Goal: Information Seeking & Learning: Find specific fact

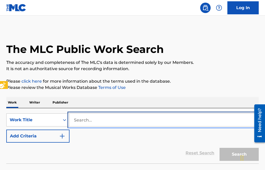
click at [72, 121] on input "Search..." at bounding box center [164, 120] width 189 height 13
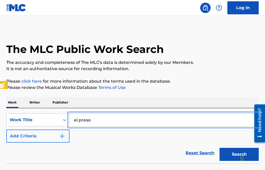
type input "el preso"
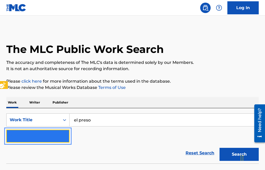
click at [64, 137] on img "Search Form" at bounding box center [62, 136] width 6 height 6
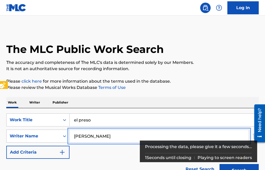
type input "salome gutierrez renteria"
click at [6, 146] on button "Add Criteria" at bounding box center [37, 152] width 63 height 13
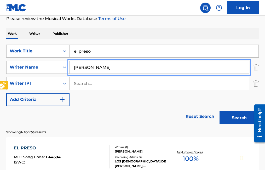
scroll to position [78, 0]
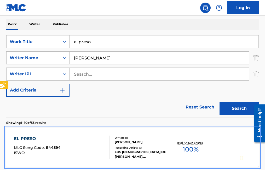
click at [54, 146] on span "E44594" at bounding box center [53, 148] width 15 height 5
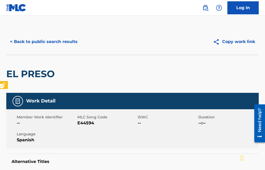
click at [72, 118] on span "Member Work Identifier" at bounding box center [46, 117] width 59 height 5
drag, startPoint x: 73, startPoint y: 117, endPoint x: 112, endPoint y: 123, distance: 38.8
click at [112, 123] on div "Member Work Identifier -- MLC Song Code MLC Song Code - E44594 ISWC -- Duration…" at bounding box center [132, 128] width 252 height 39
copy div "-- MLC Song Code MLC Song Code - E44594"
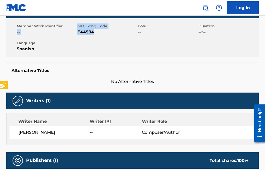
scroll to position [52, 0]
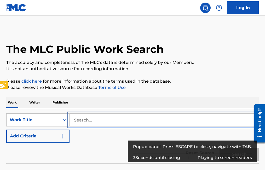
click at [74, 121] on input "Search..." at bounding box center [164, 120] width 189 height 13
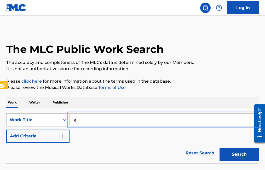
type input "e"
type input "EL PRESO"
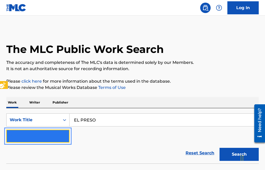
click at [66, 133] on button "Add Criteria" at bounding box center [37, 136] width 63 height 13
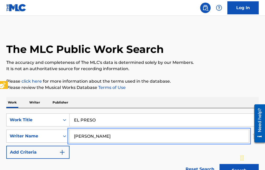
type input "[PERSON_NAME]"
click at [6, 146] on button "Add Criteria" at bounding box center [37, 152] width 63 height 13
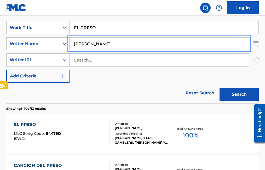
scroll to position [105, 0]
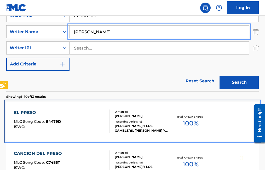
click at [55, 122] on span "E4479D" at bounding box center [53, 121] width 15 height 5
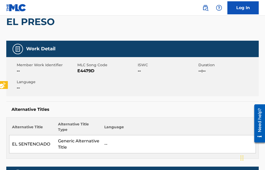
scroll to position [26, 0]
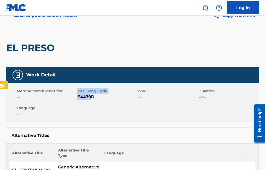
drag, startPoint x: 76, startPoint y: 96, endPoint x: 90, endPoint y: 96, distance: 14.4
click at [90, 96] on div "Member Work Identifier -- MLC Song Code MLC Song Code - E4479D ISWC -- Duration…" at bounding box center [132, 102] width 252 height 39
click at [75, 94] on div "Member Work Identifier --" at bounding box center [47, 95] width 61 height 12
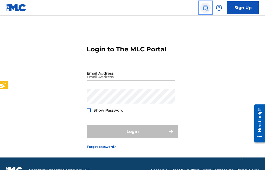
click at [209, 9] on link "Public Search" at bounding box center [205, 8] width 10 height 10
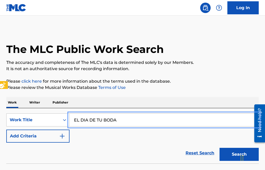
type input "EL DIA DE TU BODA"
click at [6, 130] on button "Add Criteria" at bounding box center [37, 136] width 63 height 13
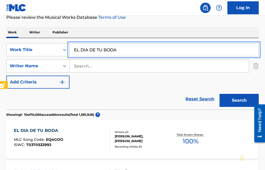
scroll to position [39, 0]
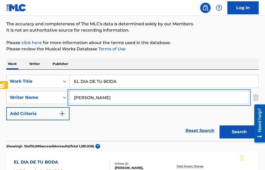
type input "[PERSON_NAME]"
click at [6, 107] on button "Add Criteria" at bounding box center [37, 113] width 63 height 13
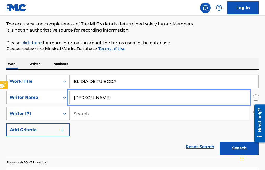
scroll to position [117, 0]
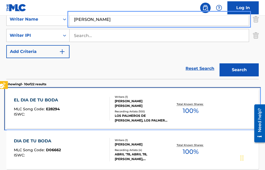
click at [55, 109] on span "E28294" at bounding box center [53, 109] width 14 height 5
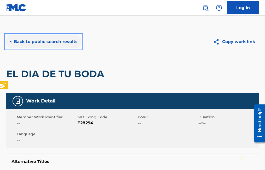
click at [9, 42] on button "< Back to public search results" at bounding box center [43, 41] width 75 height 13
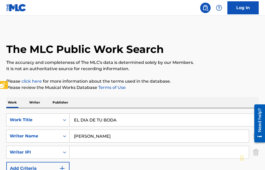
scroll to position [163, 0]
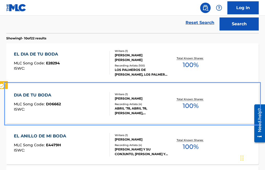
click at [55, 104] on span "D06662" at bounding box center [53, 104] width 15 height 5
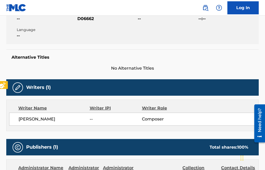
scroll to position [52, 0]
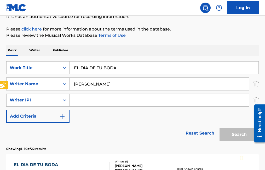
scroll to position [209, 0]
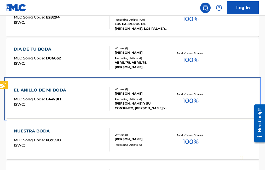
click at [55, 97] on span "E4479H" at bounding box center [53, 99] width 15 height 5
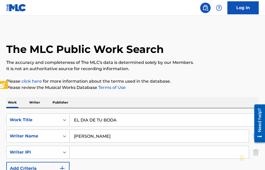
scroll to position [255, 0]
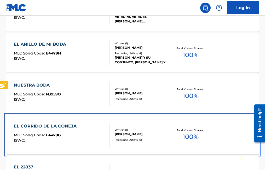
click at [53, 136] on span "E4479G" at bounding box center [53, 135] width 15 height 5
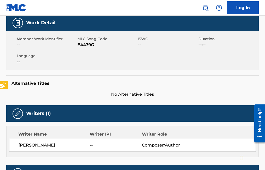
scroll to position [157, 0]
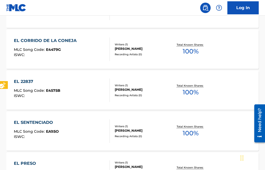
scroll to position [353, 0]
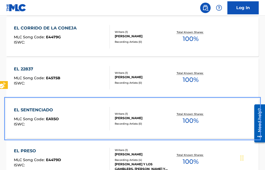
click at [46, 118] on span "EA1I5O" at bounding box center [52, 119] width 13 height 5
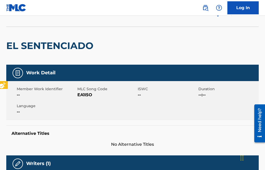
scroll to position [26, 0]
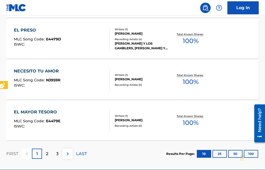
scroll to position [478, 0]
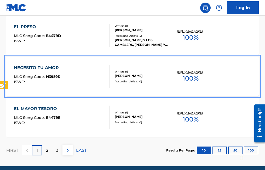
click at [56, 77] on span "N3959R" at bounding box center [53, 76] width 14 height 5
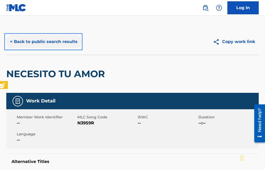
click at [9, 41] on button "< Back to public search results" at bounding box center [43, 41] width 75 height 13
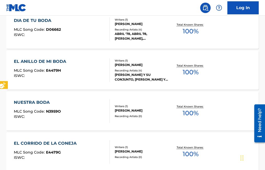
scroll to position [212, 0]
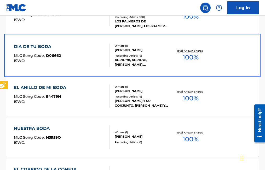
click at [54, 55] on span "D06662" at bounding box center [53, 55] width 15 height 5
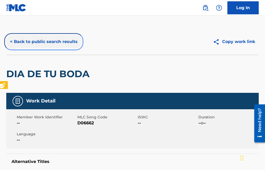
click at [9, 42] on button "< Back to public search results" at bounding box center [43, 41] width 75 height 13
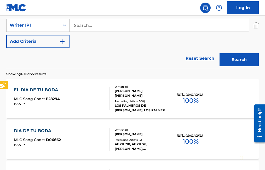
scroll to position [127, 0]
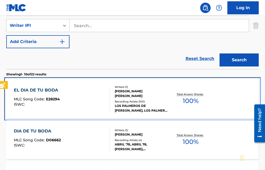
click at [51, 99] on span "E28294" at bounding box center [53, 99] width 14 height 5
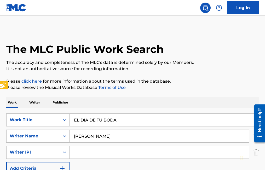
scroll to position [173, 0]
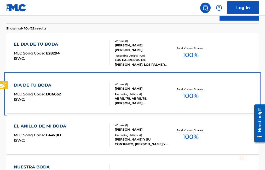
click at [52, 95] on span "D06662" at bounding box center [53, 94] width 15 height 5
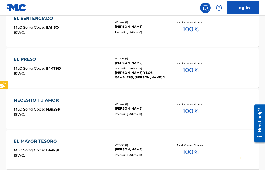
scroll to position [454, 0]
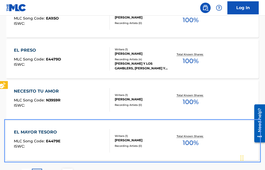
click at [55, 141] on span "E4479E" at bounding box center [53, 141] width 14 height 5
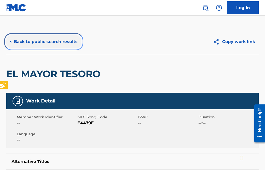
click at [11, 41] on button "< Back to public search results" at bounding box center [43, 41] width 75 height 13
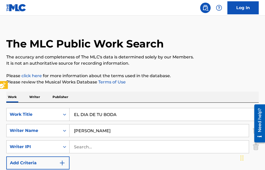
scroll to position [3, 0]
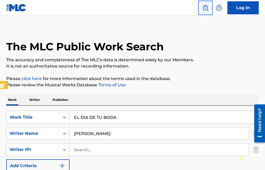
click at [207, 11] on link "Page Menu" at bounding box center [205, 8] width 10 height 10
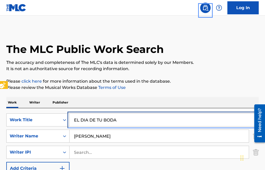
drag, startPoint x: 118, startPoint y: 120, endPoint x: 72, endPoint y: 118, distance: 46.5
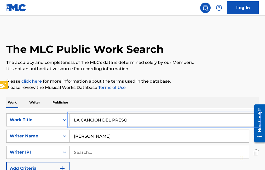
type input "LA CANCION DEL PRESO"
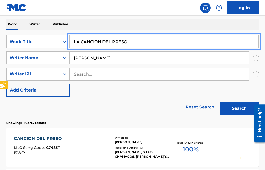
scroll to position [105, 0]
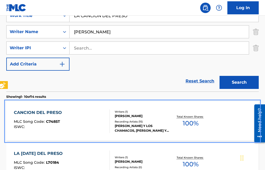
click at [51, 122] on span "C7485T" at bounding box center [53, 121] width 14 height 5
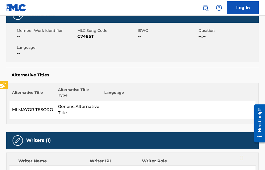
scroll to position [78, 0]
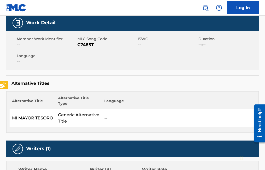
click at [35, 119] on td "MI MAYOR TESORO" at bounding box center [32, 118] width 46 height 18
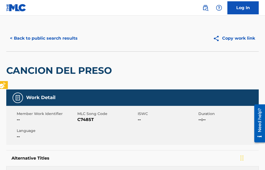
scroll to position [0, 0]
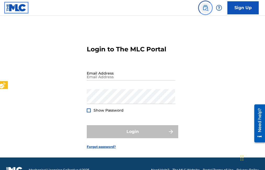
click at [205, 10] on img "Page Menu" at bounding box center [205, 8] width 6 height 6
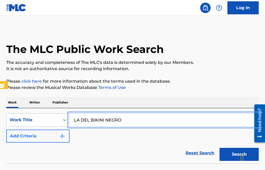
type input "LA DEL BIKINI NEGRO"
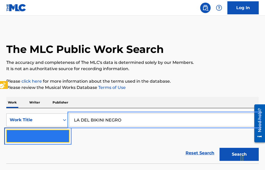
click at [65, 136] on button "Add Criteria" at bounding box center [37, 136] width 63 height 13
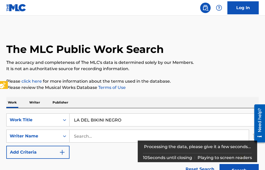
scroll to position [318, 0]
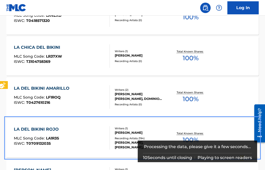
click at [78, 137] on div "LA DEL BIKINI ROJO MLC Song Code : LA1R3S ISWC : T0709132035" at bounding box center [62, 138] width 96 height 24
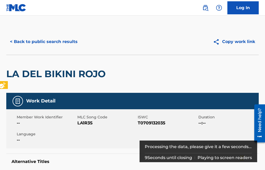
scroll to position [213, 0]
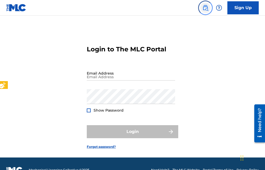
click at [204, 8] on img "Page Menu" at bounding box center [205, 8] width 6 height 6
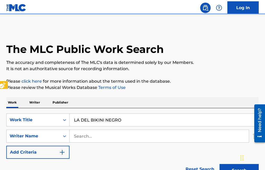
scroll to position [16, 0]
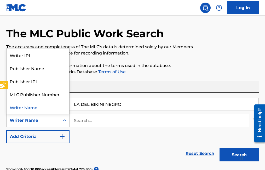
click at [66, 121] on icon "Search Form" at bounding box center [64, 120] width 5 height 5
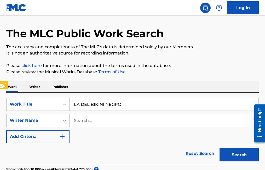
click at [66, 121] on icon "Search Form" at bounding box center [64, 120] width 5 height 5
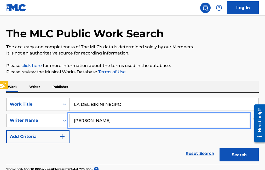
type input "[PERSON_NAME]"
click at [219, 149] on button "Search" at bounding box center [238, 155] width 39 height 13
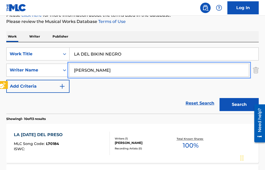
scroll to position [94, 0]
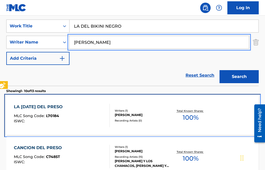
click at [53, 116] on span "L70184" at bounding box center [52, 116] width 13 height 5
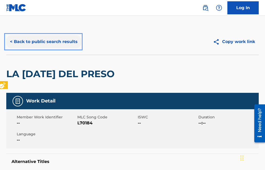
click at [11, 42] on button "< Back to public search results" at bounding box center [43, 41] width 75 height 13
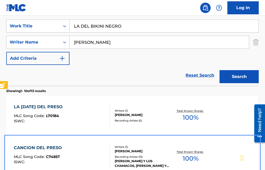
click at [55, 157] on span "C7485T" at bounding box center [53, 157] width 14 height 5
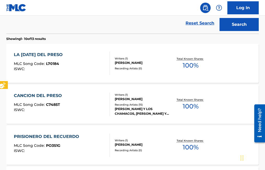
scroll to position [199, 0]
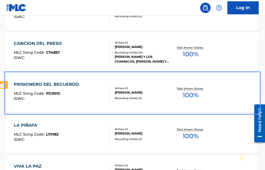
click at [53, 92] on span "PO3S1G" at bounding box center [53, 93] width 14 height 5
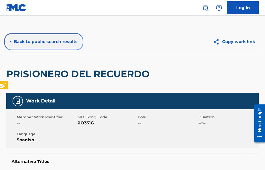
click at [11, 41] on button "< Back to public search results" at bounding box center [43, 41] width 75 height 13
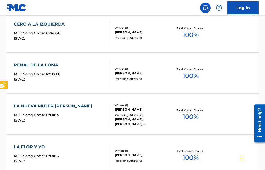
scroll to position [385, 0]
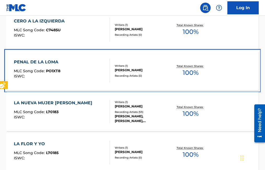
click at [56, 72] on span "PO1XT8" at bounding box center [53, 71] width 14 height 5
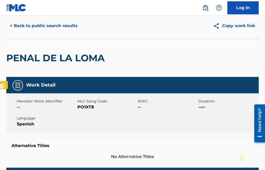
scroll to position [8, 0]
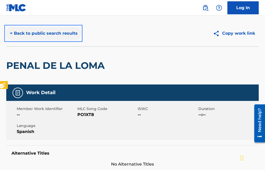
click at [10, 34] on button "< Back to public search results" at bounding box center [43, 33] width 75 height 13
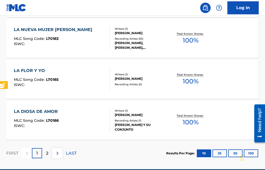
scroll to position [467, 0]
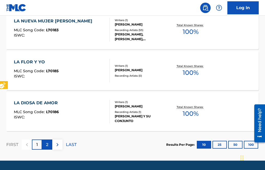
click at [48, 146] on p "2" at bounding box center [47, 145] width 2 height 6
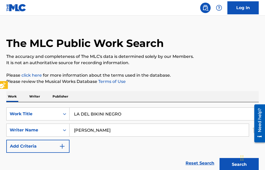
scroll to position [0, 0]
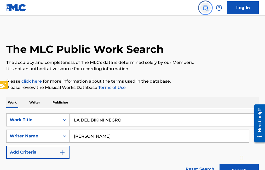
click at [205, 10] on img "Page Menu" at bounding box center [205, 8] width 6 height 6
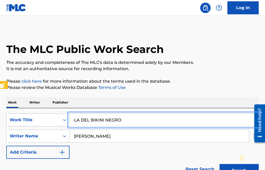
drag, startPoint x: 134, startPoint y: 119, endPoint x: 42, endPoint y: 118, distance: 91.7
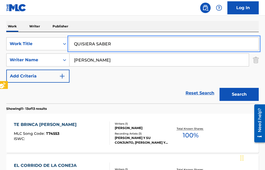
scroll to position [78, 0]
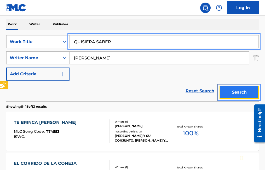
click at [241, 91] on button "Search" at bounding box center [238, 92] width 39 height 13
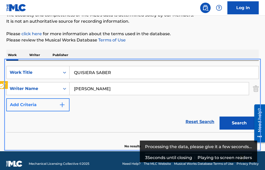
scroll to position [54, 0]
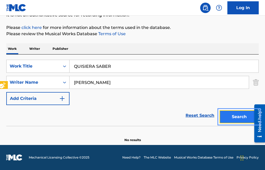
click at [239, 118] on button "Search" at bounding box center [238, 117] width 39 height 13
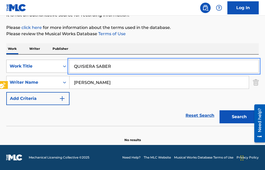
drag, startPoint x: 121, startPoint y: 66, endPoint x: 42, endPoint y: 62, distance: 79.8
click at [42, 62] on div "SearchWithCriteria2f40f39e-86cf-4829-a5e7-a70b7f7bdb8e Work Title QUISIERA SABER" at bounding box center [132, 66] width 252 height 13
type input "SIN DECIRTE ADIOS"
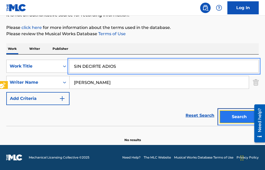
click at [239, 117] on button "Search" at bounding box center [238, 117] width 39 height 13
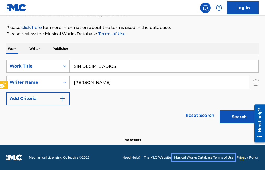
click at [229, 158] on link "Musical Works Database Terms of Use | New Window" at bounding box center [203, 157] width 59 height 5
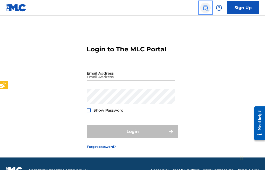
click at [203, 8] on img "Page Menu" at bounding box center [205, 8] width 6 height 6
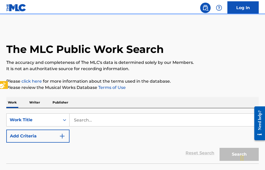
scroll to position [13, 0]
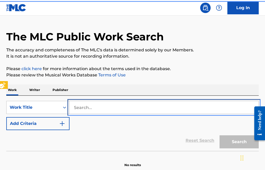
click at [74, 106] on input "Search..." at bounding box center [164, 107] width 189 height 13
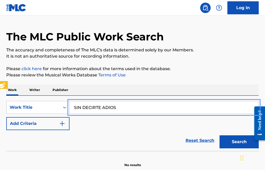
type input "SIN DECIRTE ADIOS"
click at [6, 117] on button "Add Criteria" at bounding box center [37, 123] width 63 height 13
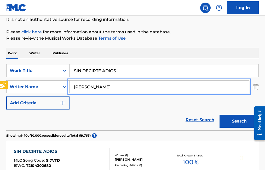
scroll to position [65, 0]
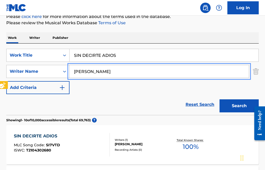
click at [93, 69] on input "[PERSON_NAME]" at bounding box center [159, 71] width 179 height 13
type input "[PERSON_NAME]"
click at [6, 81] on button "Add Criteria" at bounding box center [37, 87] width 63 height 13
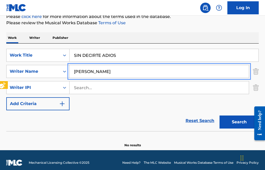
scroll to position [70, 0]
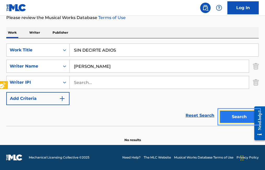
click at [233, 114] on button "Search" at bounding box center [238, 117] width 39 height 13
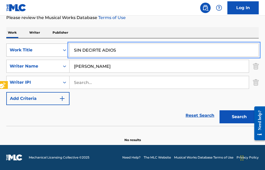
drag, startPoint x: 120, startPoint y: 49, endPoint x: 65, endPoint y: 54, distance: 54.8
type input "TE ESTARE ESPERANDO"
click at [6, 92] on button "Add Criteria" at bounding box center [37, 98] width 63 height 13
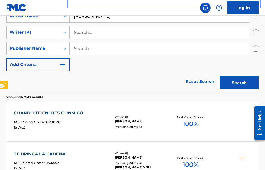
scroll to position [122, 0]
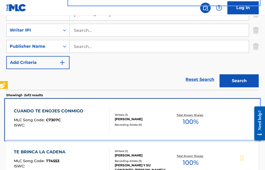
click at [57, 121] on span "C7307C" at bounding box center [53, 120] width 15 height 5
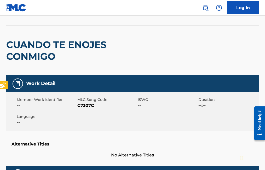
scroll to position [26, 0]
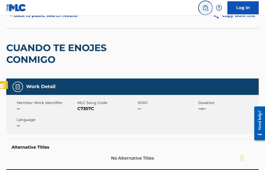
click at [206, 8] on img "Page Menu" at bounding box center [205, 8] width 6 height 6
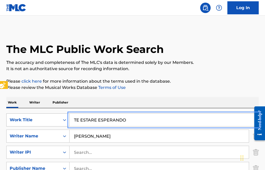
drag, startPoint x: 133, startPoint y: 121, endPoint x: 61, endPoint y: 126, distance: 72.5
type input "DESESPERADO DE VERTE"
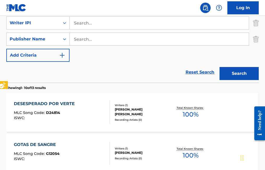
scroll to position [131, 0]
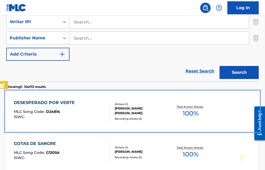
click at [55, 113] on span "D24814" at bounding box center [53, 111] width 14 height 5
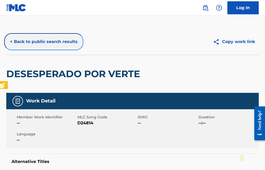
click at [10, 41] on button "< Back to public search results" at bounding box center [43, 41] width 75 height 13
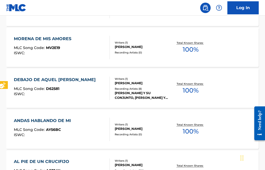
scroll to position [402, 0]
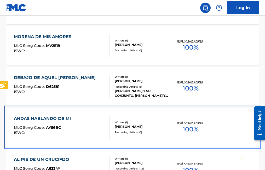
click at [54, 127] on span "AY56BC" at bounding box center [53, 127] width 15 height 5
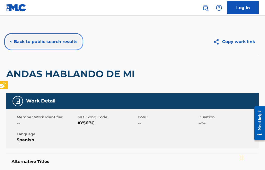
click at [10, 43] on button "< Back to public search results" at bounding box center [43, 41] width 75 height 13
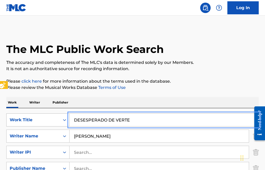
drag, startPoint x: 142, startPoint y: 119, endPoint x: 43, endPoint y: 121, distance: 99.1
type input "AMOR COMO ESTE"
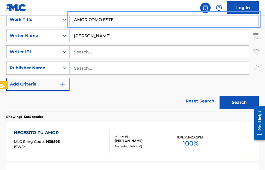
scroll to position [105, 0]
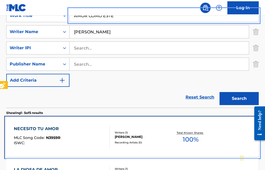
click at [52, 138] on span "N3959R" at bounding box center [53, 138] width 14 height 5
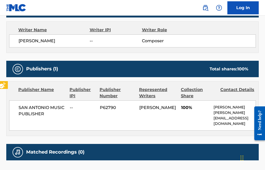
scroll to position [217, 0]
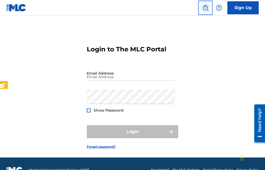
click at [204, 8] on img "Page Menu" at bounding box center [205, 8] width 6 height 6
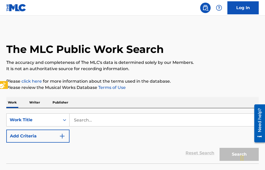
scroll to position [13, 0]
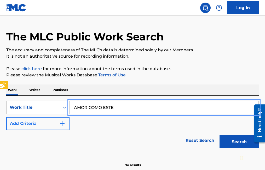
type input "AMOR COMO ESTE"
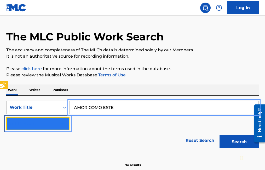
click at [65, 125] on img "Search Form" at bounding box center [62, 124] width 6 height 6
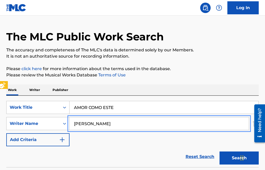
type input "[PERSON_NAME]"
click at [6, 134] on button "Add Criteria" at bounding box center [37, 140] width 63 height 13
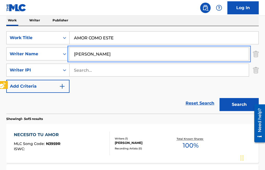
scroll to position [91, 0]
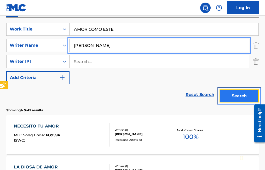
click at [236, 97] on button "Search" at bounding box center [238, 96] width 39 height 13
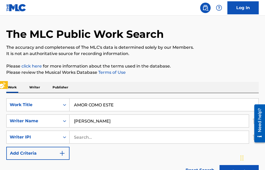
scroll to position [0, 0]
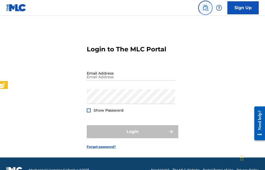
click at [206, 8] on img "Page Menu" at bounding box center [205, 8] width 6 height 6
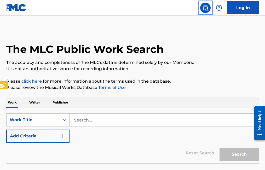
scroll to position [13, 0]
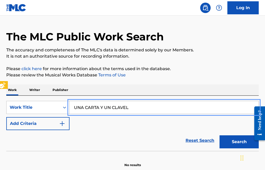
type input "UNA CARTA Y UN CLAVEL"
click at [6, 117] on button "Add Criteria" at bounding box center [37, 123] width 63 height 13
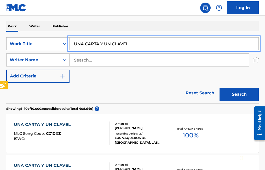
scroll to position [91, 0]
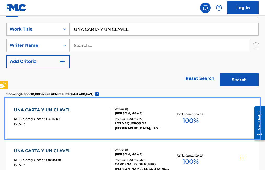
click at [53, 118] on span "CC1DXZ" at bounding box center [53, 119] width 15 height 5
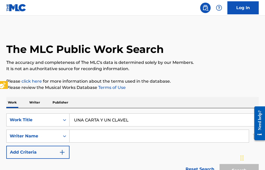
scroll to position [91, 0]
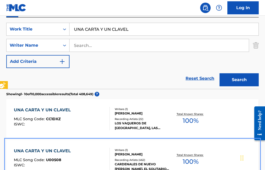
click at [57, 161] on span "U00508" at bounding box center [53, 160] width 15 height 5
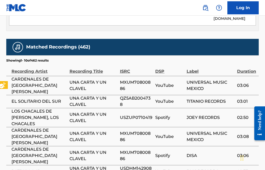
scroll to position [287, 0]
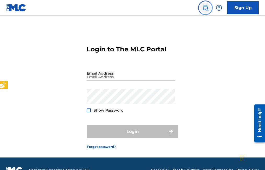
click at [207, 8] on img "Page Menu" at bounding box center [205, 8] width 6 height 6
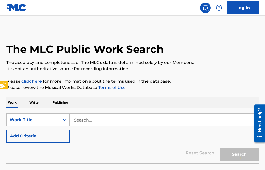
scroll to position [13, 0]
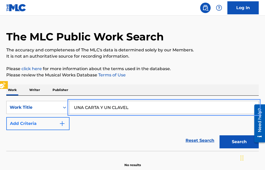
type input "UNA CARTA Y UN CLAVEL"
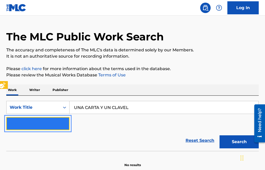
click at [67, 124] on button "Add Criteria" at bounding box center [37, 123] width 63 height 13
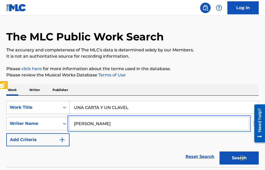
type input "[PERSON_NAME]"
click at [6, 134] on button "Add Criteria" at bounding box center [37, 140] width 63 height 13
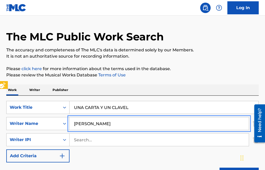
scroll to position [4, 0]
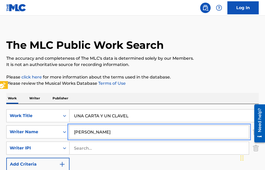
click at [6, 158] on button "Add Criteria" at bounding box center [37, 164] width 63 height 13
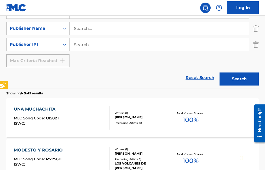
scroll to position [213, 0]
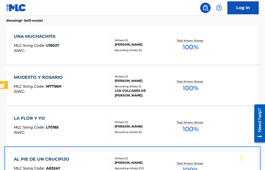
click at [53, 167] on span "A6324Y" at bounding box center [53, 168] width 14 height 5
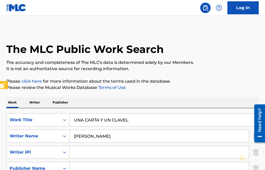
scroll to position [292, 0]
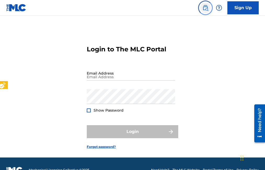
click at [203, 6] on img "Page Menu" at bounding box center [205, 8] width 6 height 6
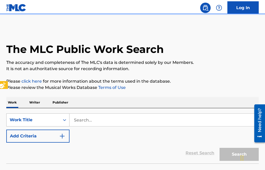
scroll to position [13, 0]
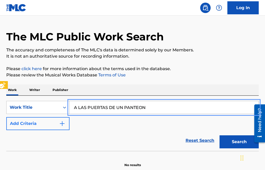
type input "A LAS PUERTAS DE UN PANTEON"
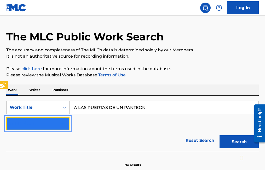
click at [66, 123] on button "Add Criteria" at bounding box center [37, 123] width 63 height 13
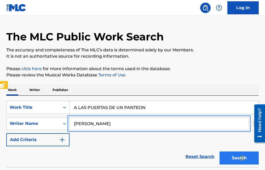
type input "[PERSON_NAME]"
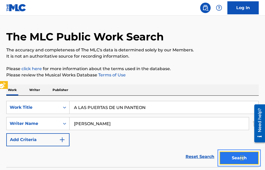
click at [236, 158] on button "Search" at bounding box center [238, 158] width 39 height 13
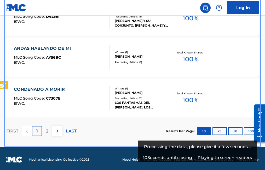
scroll to position [483, 0]
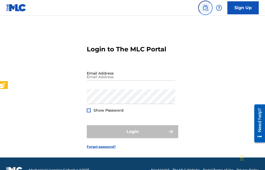
click at [205, 8] on img "Page Menu" at bounding box center [205, 8] width 6 height 6
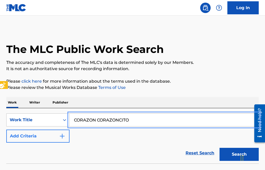
type input "CORAZON CORAZONCITO"
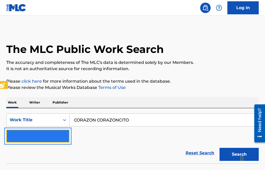
click at [64, 136] on img "Search Form" at bounding box center [62, 136] width 6 height 6
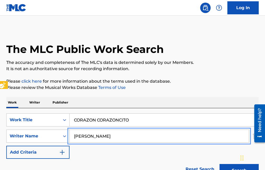
type input "[PERSON_NAME]"
click at [219, 164] on button "Search" at bounding box center [238, 170] width 39 height 13
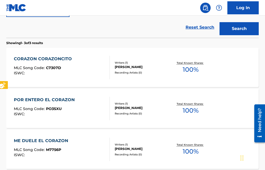
scroll to position [141, 0]
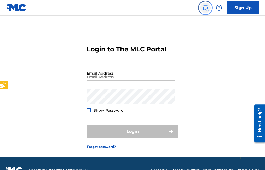
click at [207, 9] on img "Page Menu" at bounding box center [205, 8] width 6 height 6
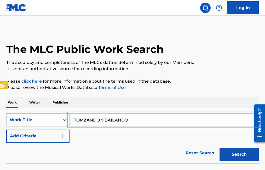
click at [86, 120] on input "TOMZANDO Y BAILANDO" at bounding box center [164, 120] width 189 height 13
type input "TOMANDO Y BAILANDO"
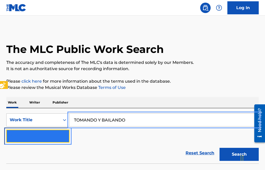
click at [65, 135] on button "Add Criteria" at bounding box center [37, 136] width 63 height 13
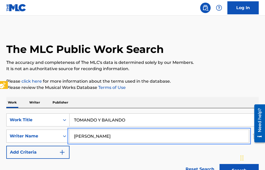
type input "[PERSON_NAME]"
click at [219, 164] on button "Search" at bounding box center [238, 170] width 39 height 13
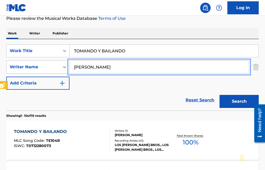
scroll to position [105, 0]
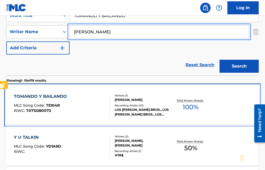
click at [59, 105] on span "TE104R" at bounding box center [53, 105] width 14 height 5
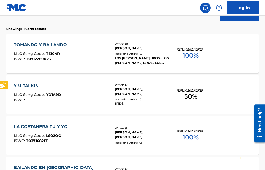
scroll to position [157, 0]
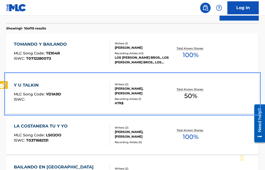
click at [57, 94] on span "YD1A9D" at bounding box center [53, 94] width 15 height 5
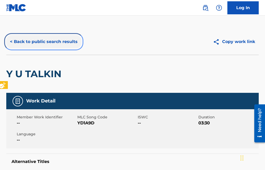
click at [10, 40] on button "< Back to public search results" at bounding box center [43, 41] width 75 height 13
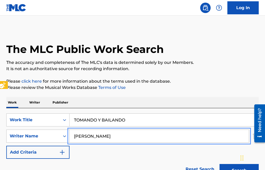
click at [112, 136] on input "[PERSON_NAME]" at bounding box center [159, 136] width 179 height 13
type input "[PERSON_NAME]"
click at [219, 164] on button "Search" at bounding box center [238, 170] width 39 height 13
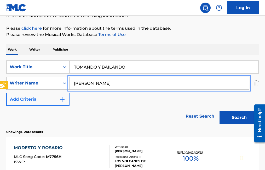
scroll to position [78, 0]
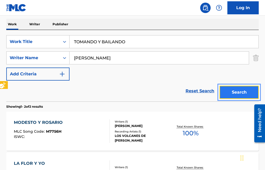
click at [244, 91] on button "Search" at bounding box center [238, 92] width 39 height 13
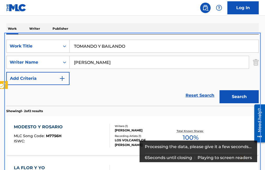
scroll to position [48, 0]
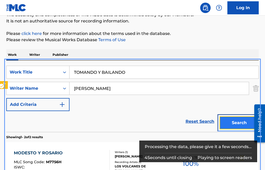
click at [243, 125] on button "Search" at bounding box center [238, 123] width 39 height 13
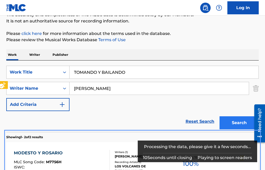
scroll to position [125, 0]
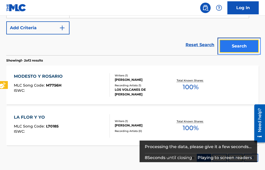
click at [243, 47] on button "Search" at bounding box center [238, 46] width 39 height 13
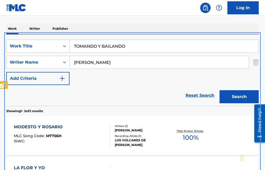
scroll to position [22, 0]
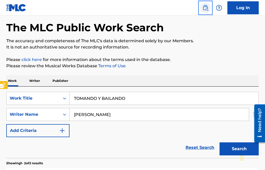
click at [204, 7] on img "Page Menu" at bounding box center [205, 8] width 6 height 6
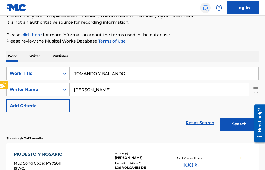
scroll to position [52, 0]
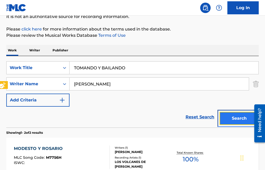
click at [236, 118] on button "Search" at bounding box center [238, 118] width 39 height 13
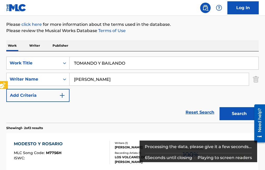
scroll to position [48, 0]
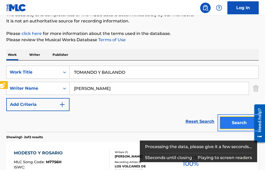
click at [235, 123] on button "Search" at bounding box center [238, 123] width 39 height 13
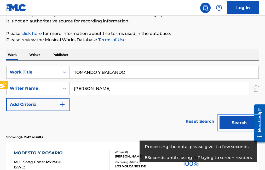
click at [235, 123] on button "Search" at bounding box center [238, 123] width 39 height 13
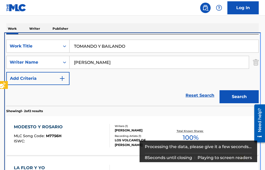
scroll to position [108, 0]
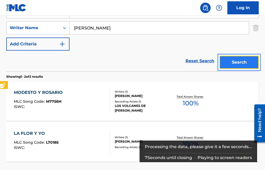
click at [239, 65] on button "Search" at bounding box center [238, 62] width 39 height 13
click at [239, 62] on button "Search" at bounding box center [238, 62] width 39 height 13
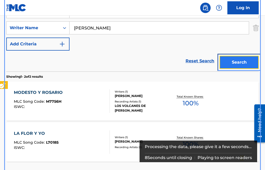
click at [239, 62] on button "Search" at bounding box center [238, 62] width 39 height 13
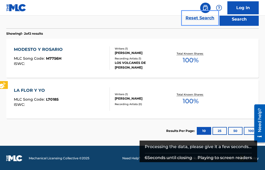
scroll to position [152, 0]
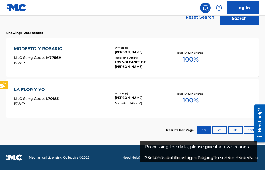
click at [34, 123] on section "Results Per Page: 10 25 50 100" at bounding box center [132, 130] width 252 height 25
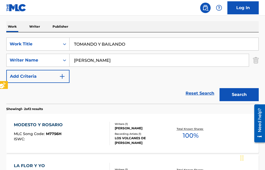
scroll to position [74, 0]
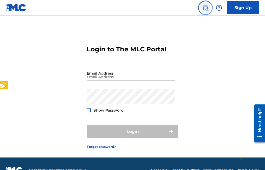
click at [206, 9] on img "Page Menu" at bounding box center [205, 8] width 6 height 6
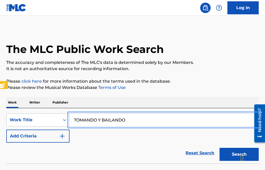
type input "TOMANDO Y BAILANDO"
click at [219, 148] on button "Search" at bounding box center [238, 154] width 39 height 13
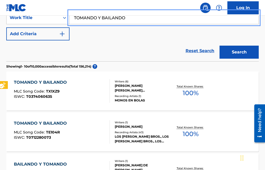
scroll to position [105, 0]
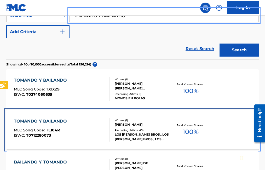
click at [54, 130] on span "TE104R" at bounding box center [53, 130] width 14 height 5
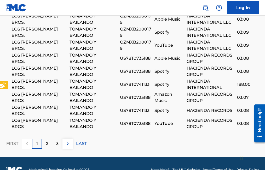
scroll to position [404, 0]
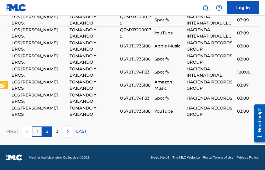
click at [48, 129] on p "2" at bounding box center [47, 132] width 2 height 6
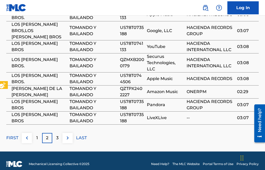
scroll to position [410, 0]
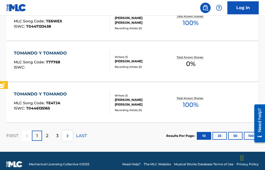
scroll to position [467, 0]
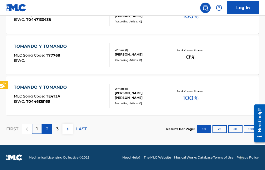
click at [47, 131] on p "2" at bounding box center [47, 129] width 2 height 6
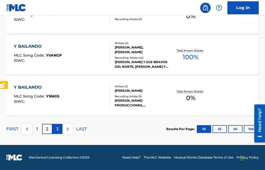
click at [56, 129] on p "3" at bounding box center [57, 129] width 2 height 6
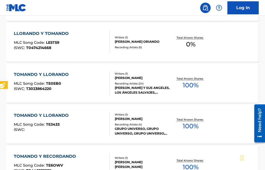
scroll to position [232, 0]
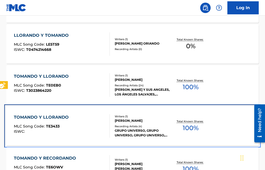
click at [56, 127] on span "TE3433" at bounding box center [53, 126] width 14 height 5
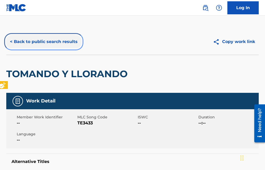
click at [12, 42] on button "< Back to public search results" at bounding box center [43, 41] width 75 height 13
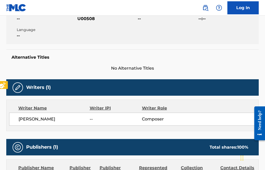
scroll to position [131, 0]
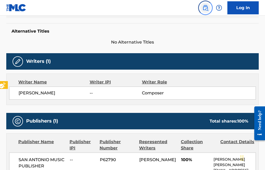
click at [206, 7] on img "Page Menu" at bounding box center [205, 8] width 6 height 6
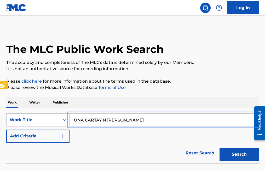
click at [99, 119] on input "UNA CARTAY N [PERSON_NAME]" at bounding box center [164, 120] width 189 height 13
click at [105, 119] on input "UNA CARTA Y N [PERSON_NAME]" at bounding box center [164, 120] width 189 height 13
type input "UNA CARTA Y UN CLAVEL"
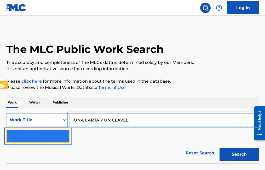
click at [64, 135] on img "Search Form" at bounding box center [62, 136] width 6 height 6
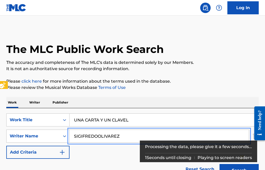
click at [6, 146] on button "Add Criteria" at bounding box center [37, 152] width 63 height 13
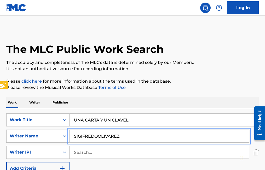
click at [98, 136] on input "SIGIFREDOOLIVAREZ" at bounding box center [159, 136] width 179 height 13
type input "[PERSON_NAME]"
click at [6, 162] on button "Add Criteria" at bounding box center [37, 168] width 63 height 13
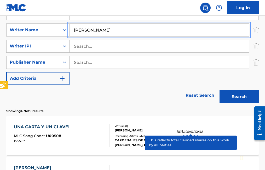
scroll to position [131, 0]
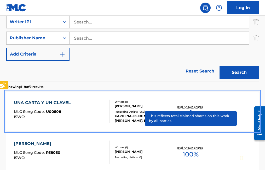
click at [57, 112] on span "U00508" at bounding box center [53, 111] width 15 height 5
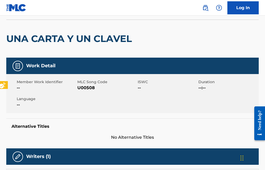
scroll to position [26, 0]
